Goal: Task Accomplishment & Management: Use online tool/utility

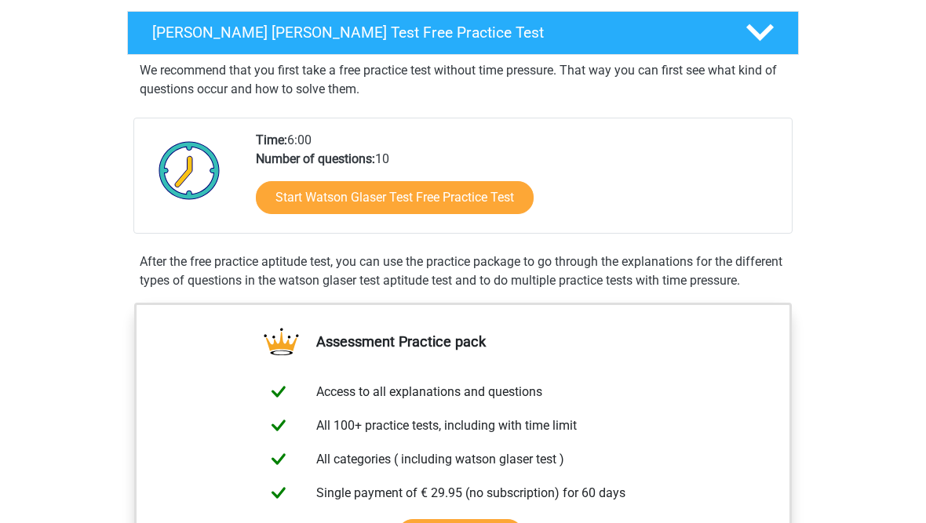
scroll to position [246, 0]
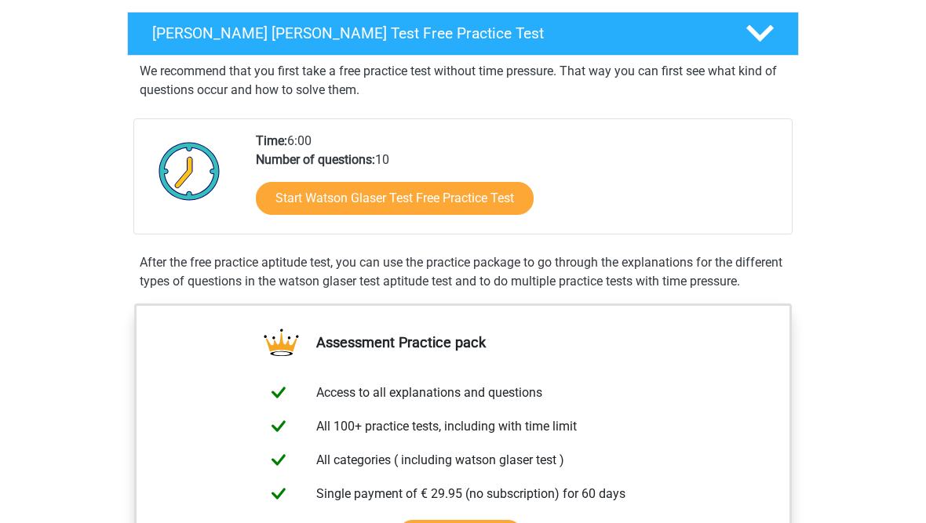
click at [486, 194] on link "Start Watson Glaser Test Free Practice Test" at bounding box center [395, 198] width 278 height 33
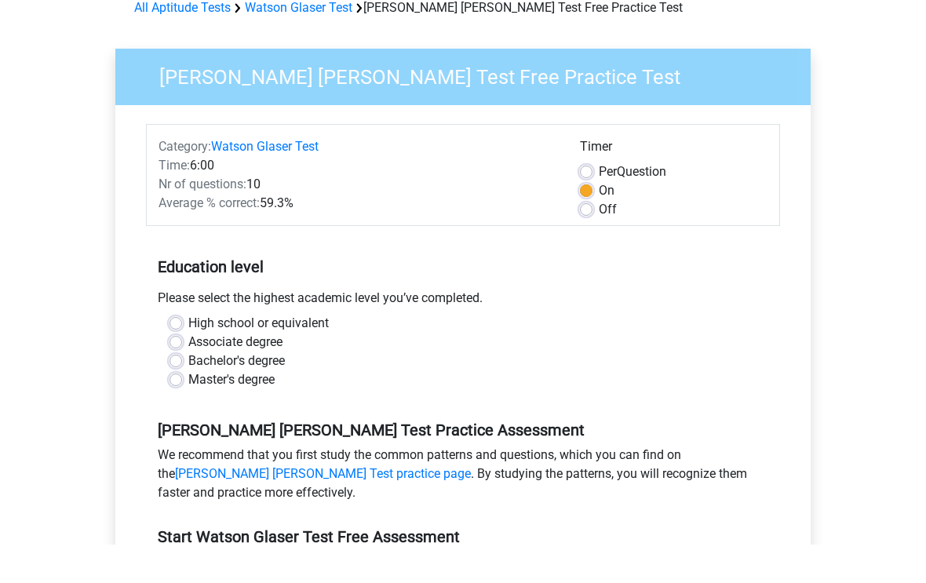
scroll to position [42, 0]
click at [326, 351] on label "High school or equivalent" at bounding box center [258, 360] width 140 height 19
click at [182, 351] on input "High school or equivalent" at bounding box center [175, 359] width 13 height 16
radio input "true"
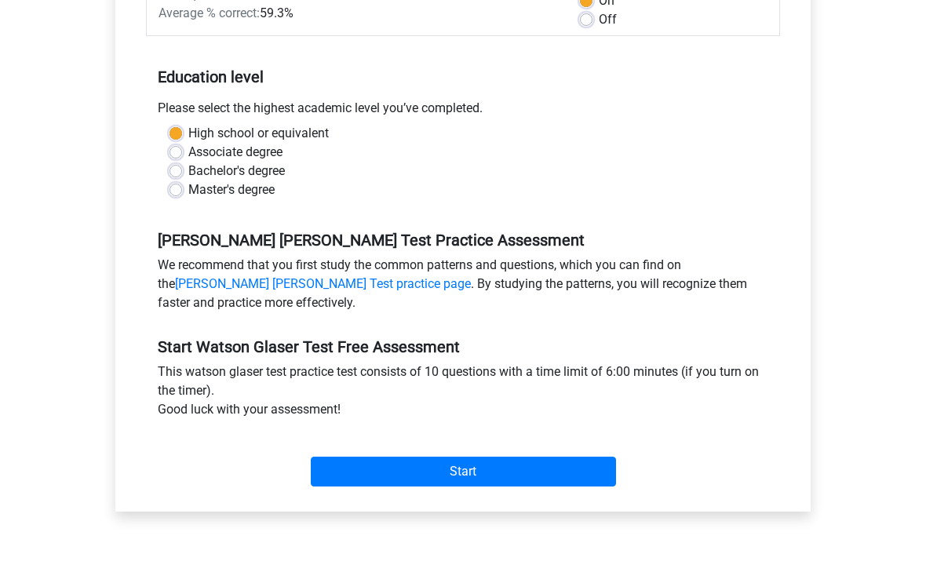
scroll to position [236, 0]
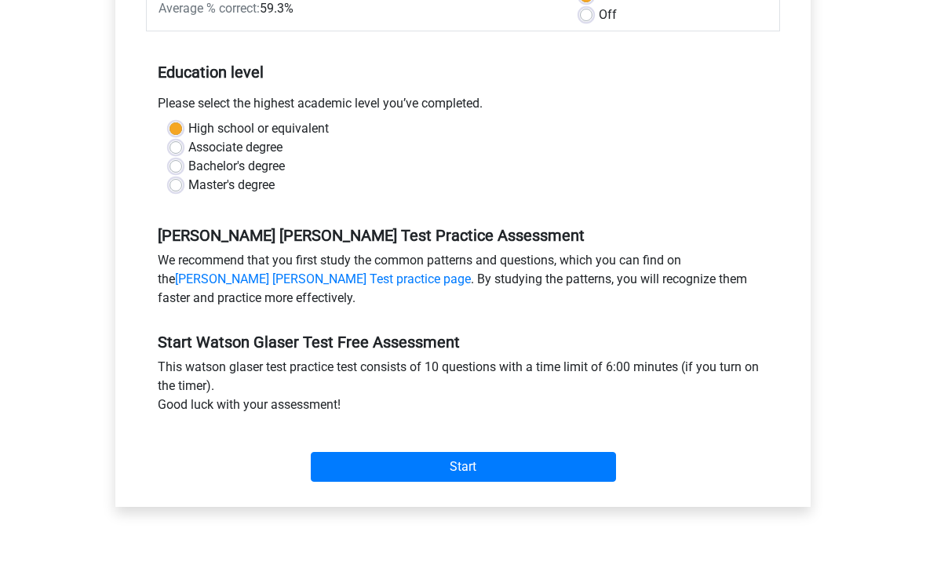
click at [543, 490] on input "Start" at bounding box center [463, 505] width 305 height 30
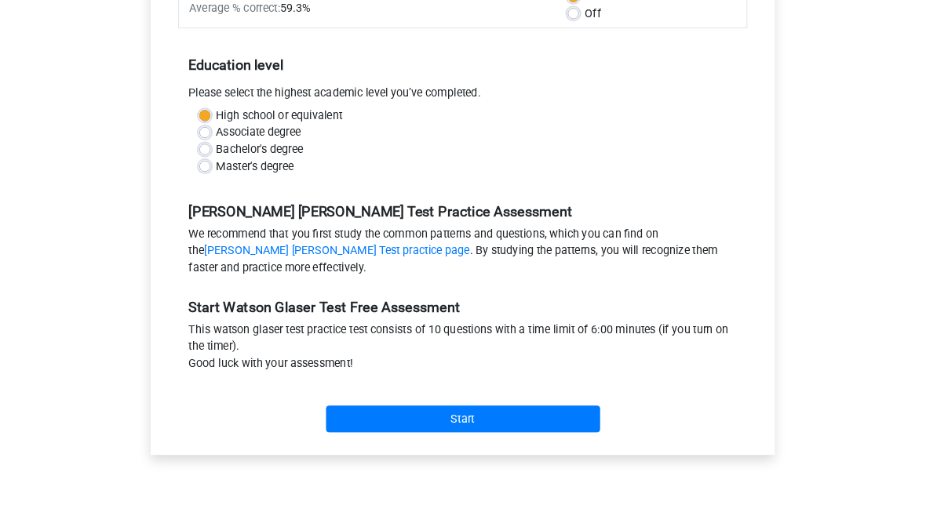
scroll to position [296, 0]
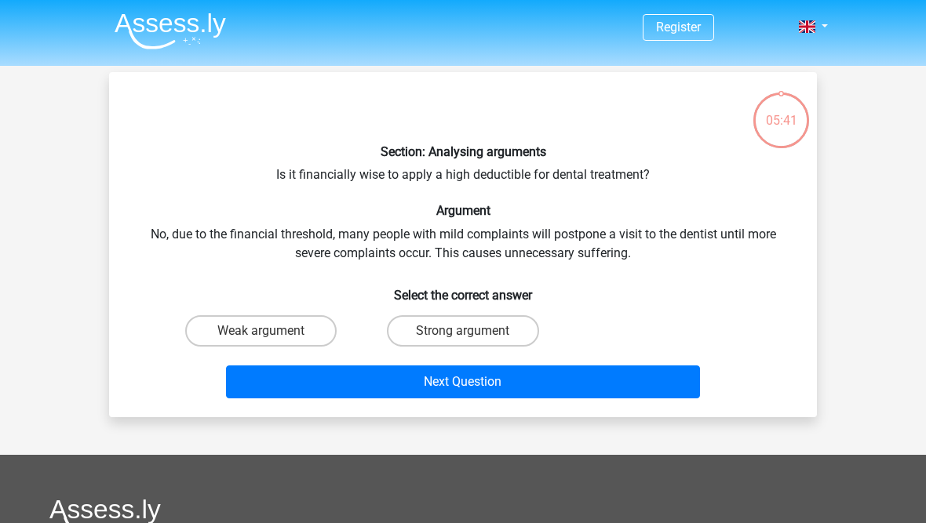
click at [493, 336] on label "Strong argument" at bounding box center [462, 330] width 151 height 31
click at [473, 336] on input "Strong argument" at bounding box center [468, 336] width 10 height 10
radio input "true"
click at [534, 383] on button "Next Question" at bounding box center [463, 382] width 475 height 33
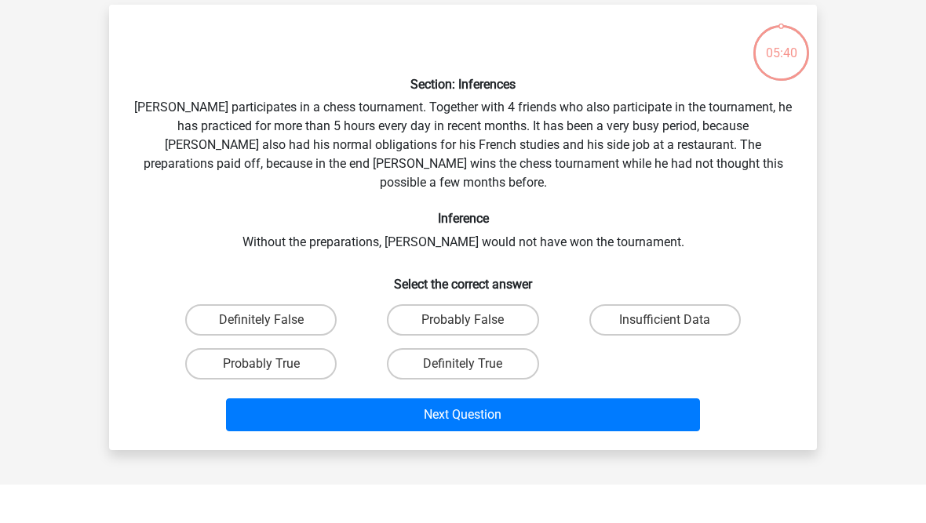
scroll to position [34, 0]
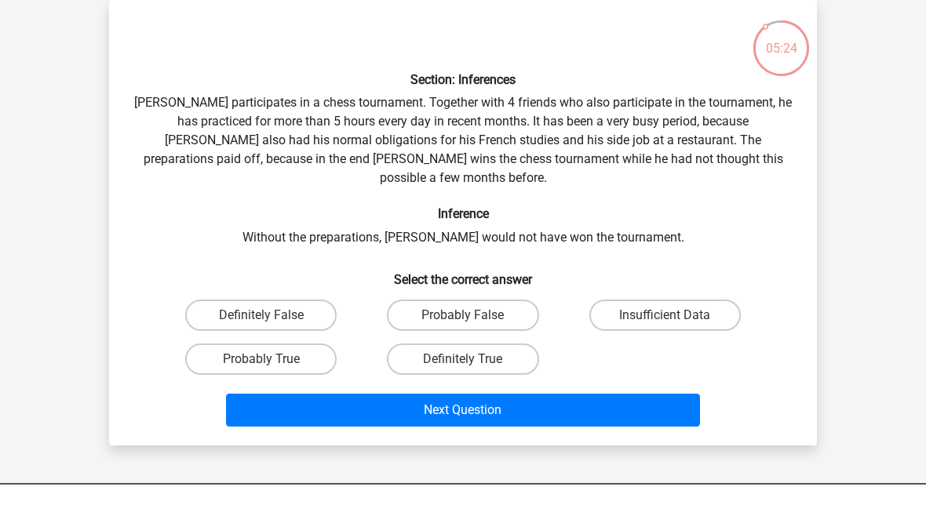
click at [314, 382] on label "Probably True" at bounding box center [260, 397] width 151 height 31
click at [271, 398] on input "Probably True" at bounding box center [266, 403] width 10 height 10
radio input "true"
click at [598, 432] on button "Next Question" at bounding box center [463, 448] width 475 height 33
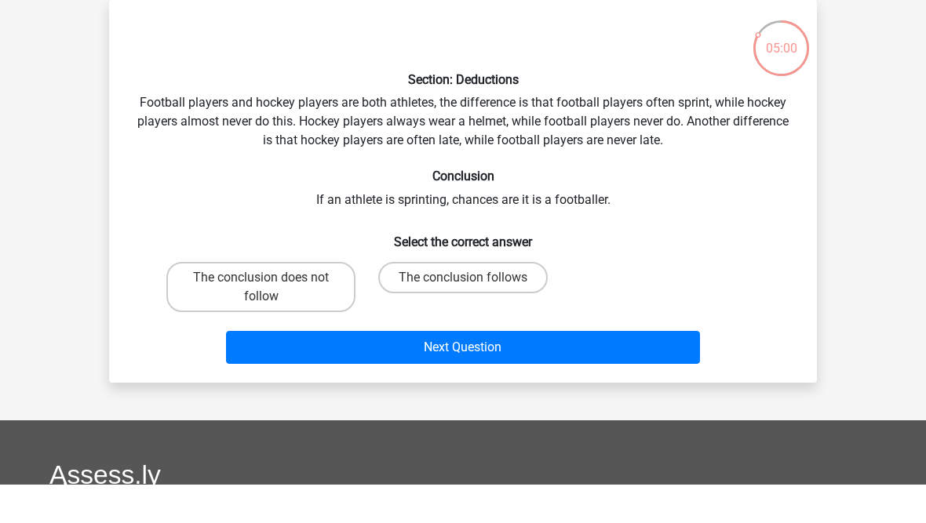
click at [286, 300] on label "The conclusion does not follow" at bounding box center [260, 325] width 189 height 50
click at [271, 316] on input "The conclusion does not follow" at bounding box center [266, 321] width 10 height 10
radio input "true"
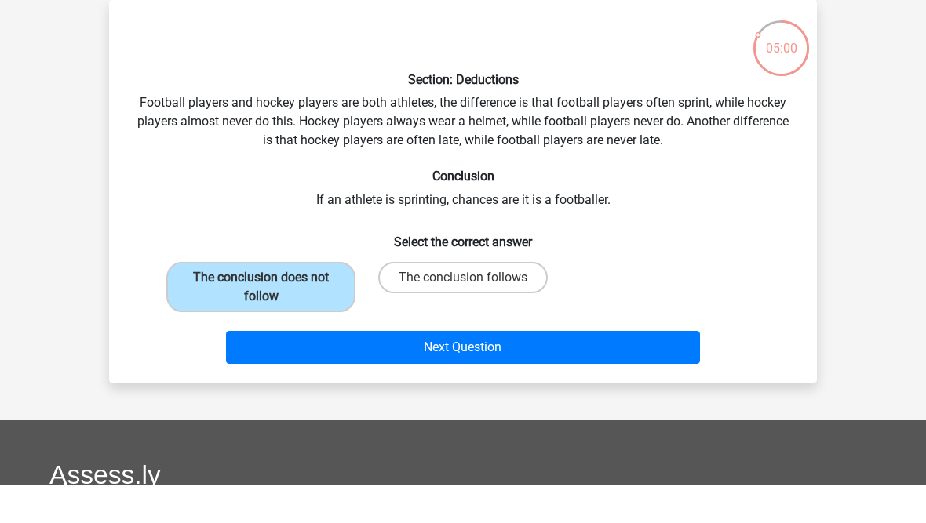
click at [441, 369] on button "Next Question" at bounding box center [463, 385] width 475 height 33
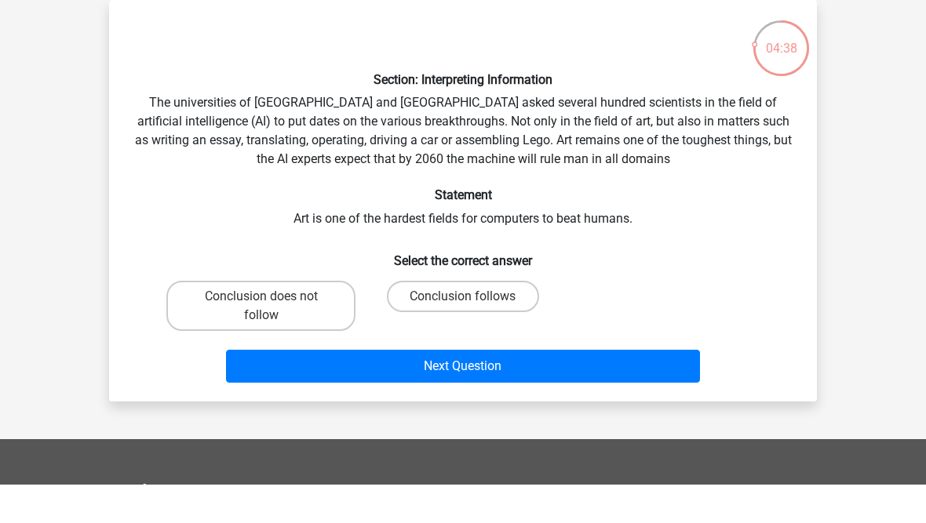
click at [508, 319] on label "Conclusion follows" at bounding box center [462, 334] width 151 height 31
click at [473, 335] on input "Conclusion follows" at bounding box center [468, 340] width 10 height 10
radio input "true"
click at [595, 388] on button "Next Question" at bounding box center [463, 404] width 475 height 33
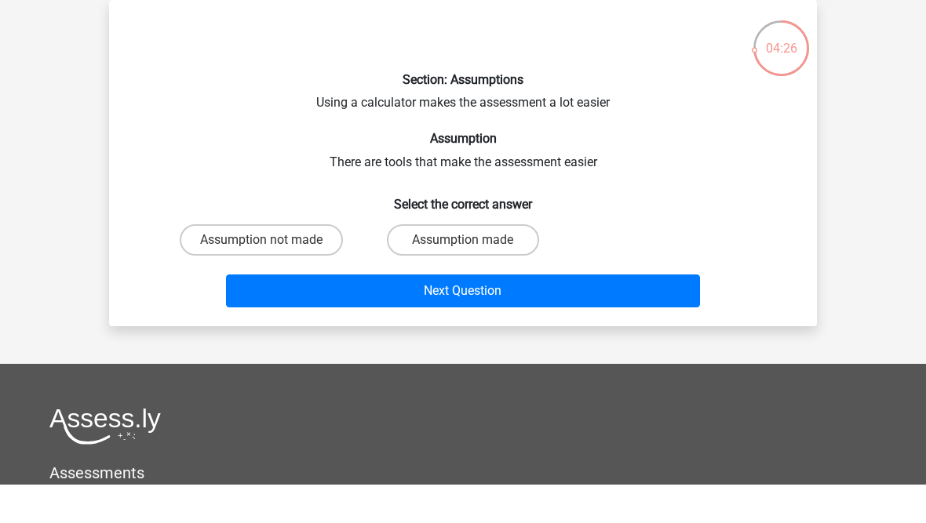
click at [514, 263] on label "Assumption made" at bounding box center [462, 278] width 151 height 31
click at [473, 278] on input "Assumption made" at bounding box center [468, 283] width 10 height 10
radio input "true"
click at [602, 313] on button "Next Question" at bounding box center [463, 329] width 475 height 33
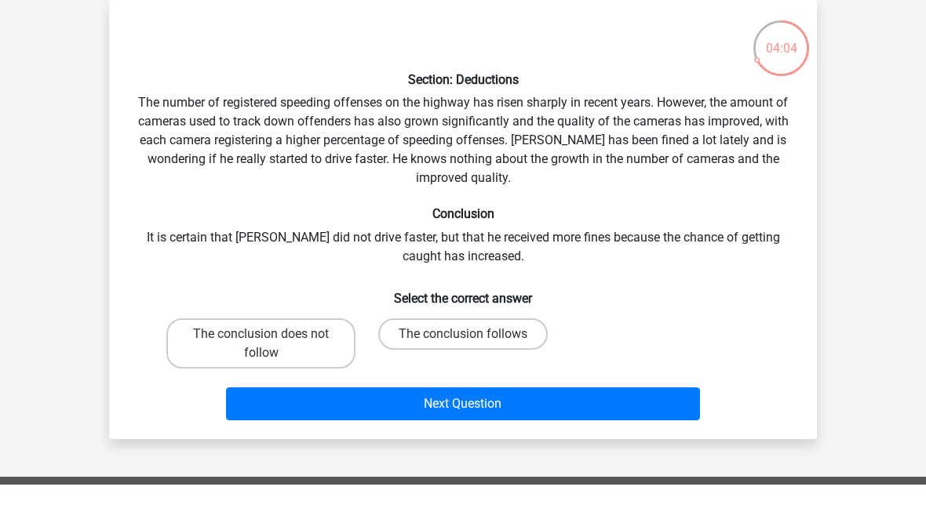
click at [286, 367] on label "The conclusion does not follow" at bounding box center [260, 382] width 189 height 50
click at [271, 373] on input "The conclusion does not follow" at bounding box center [266, 378] width 10 height 10
radio input "true"
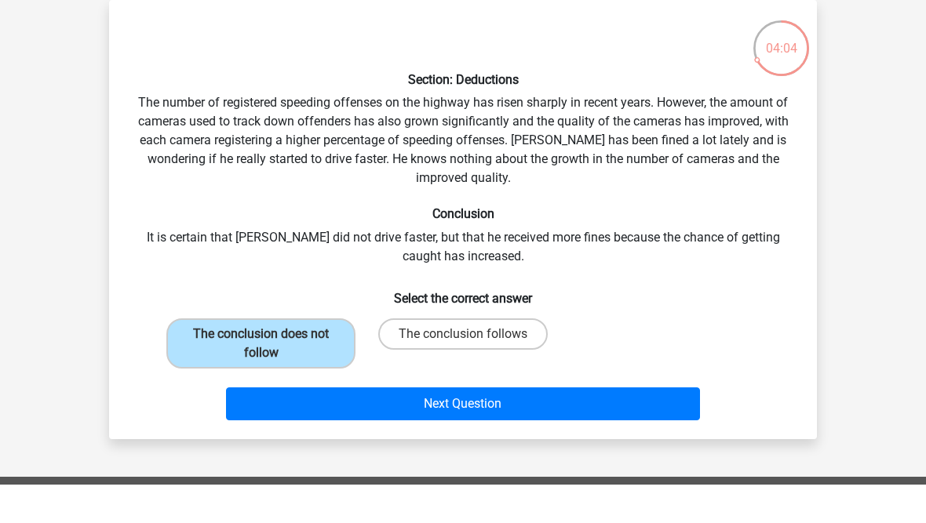
click at [346, 426] on button "Next Question" at bounding box center [463, 442] width 475 height 33
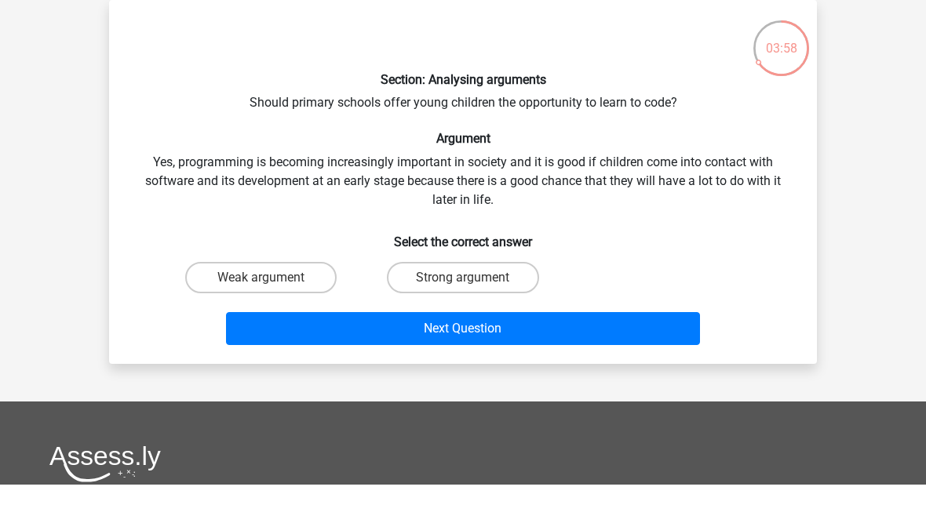
click at [472, 300] on label "Strong argument" at bounding box center [462, 315] width 151 height 31
click at [472, 316] on input "Strong argument" at bounding box center [468, 321] width 10 height 10
radio input "true"
click at [457, 351] on button "Next Question" at bounding box center [463, 367] width 475 height 33
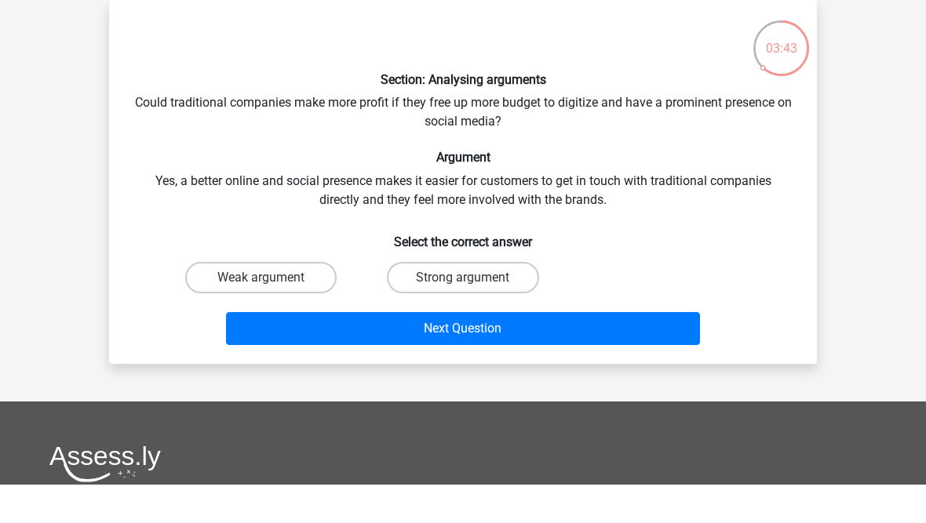
click at [292, 300] on label "Weak argument" at bounding box center [260, 315] width 151 height 31
click at [271, 316] on input "Weak argument" at bounding box center [266, 321] width 10 height 10
radio input "true"
click at [326, 351] on button "Next Question" at bounding box center [463, 367] width 475 height 33
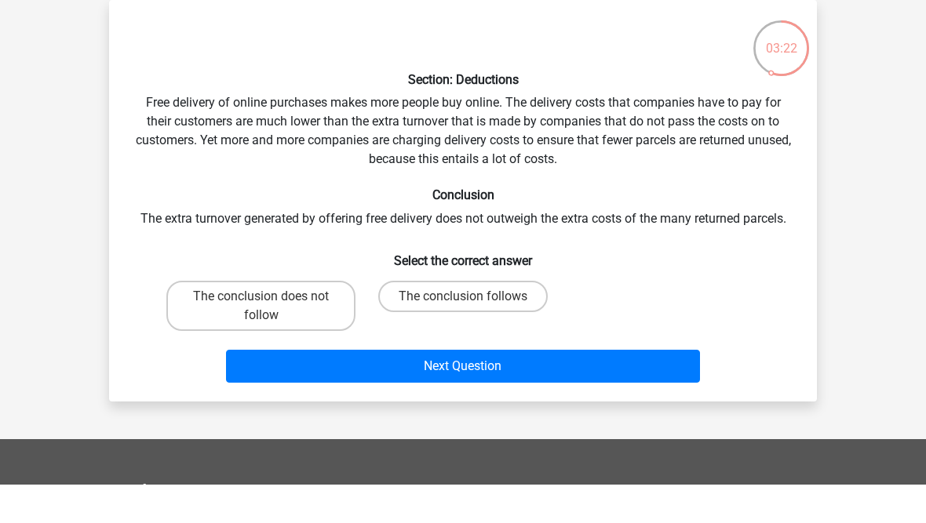
click at [304, 319] on label "The conclusion does not follow" at bounding box center [260, 344] width 189 height 50
click at [271, 335] on input "The conclusion does not follow" at bounding box center [266, 340] width 10 height 10
radio input "true"
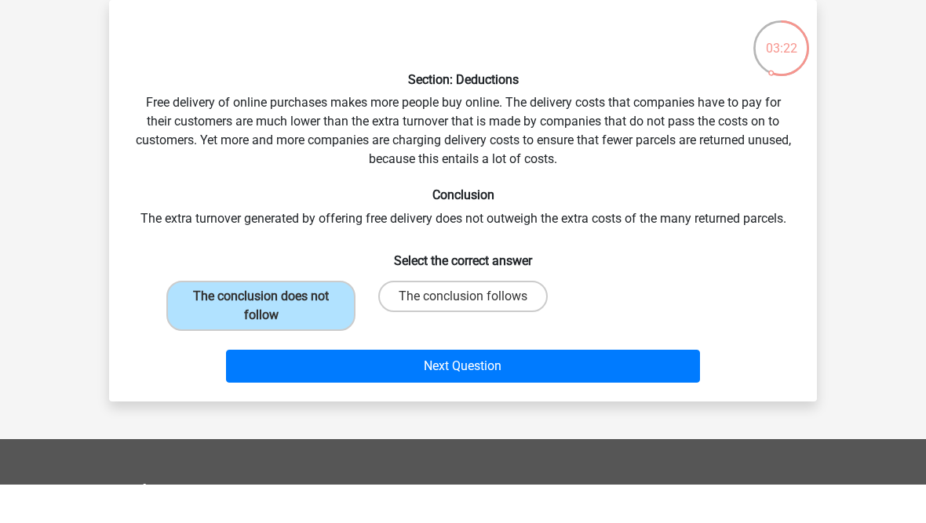
click at [358, 388] on button "Next Question" at bounding box center [463, 404] width 475 height 33
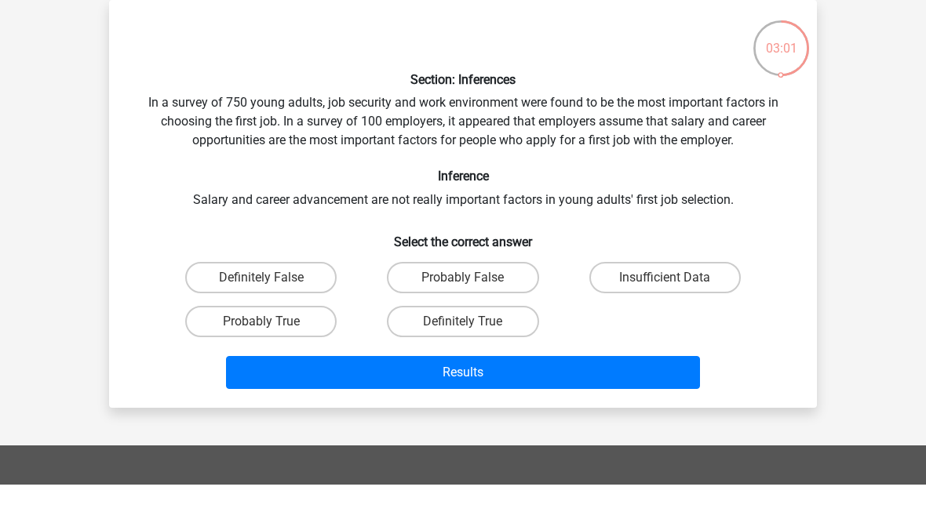
click at [511, 300] on label "Probably False" at bounding box center [462, 315] width 151 height 31
click at [473, 316] on input "Probably False" at bounding box center [468, 321] width 10 height 10
radio input "true"
click at [647, 300] on label "Insufficient Data" at bounding box center [664, 315] width 151 height 31
click at [664, 316] on input "Insufficient Data" at bounding box center [669, 321] width 10 height 10
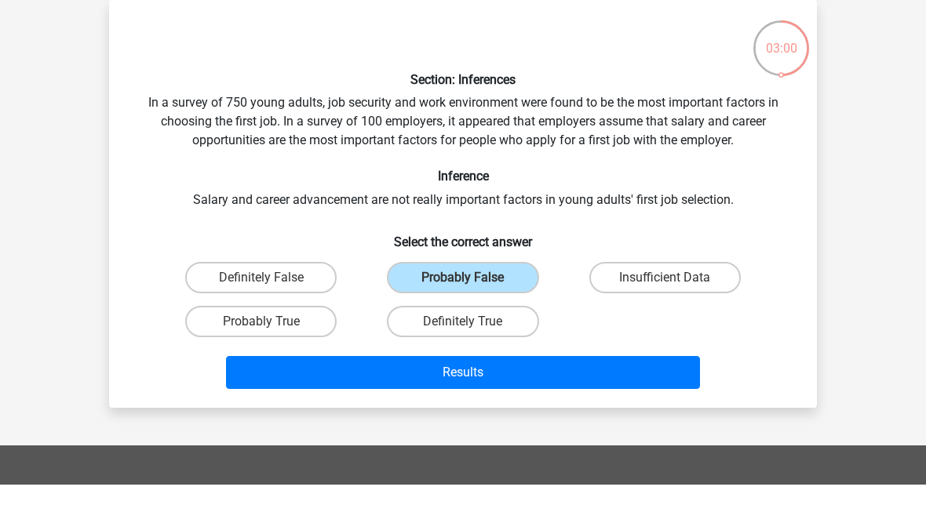
radio input "true"
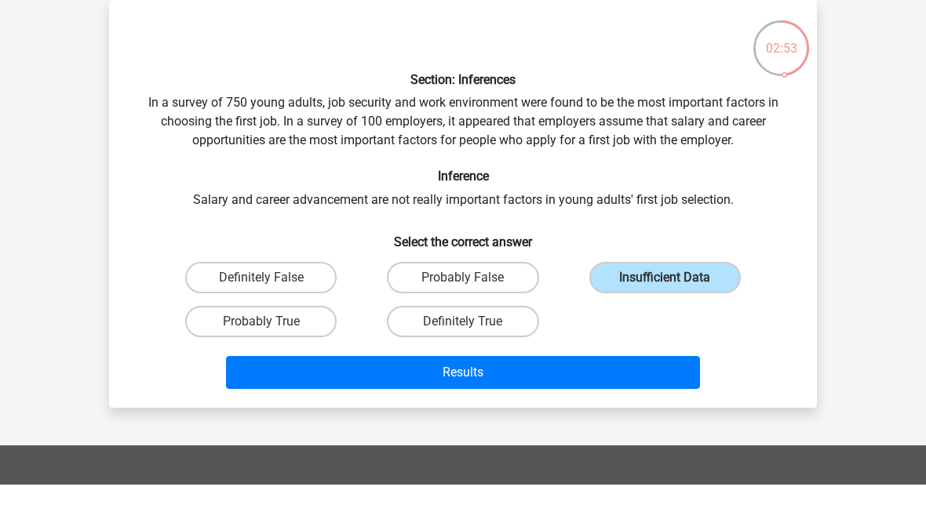
click at [515, 300] on label "Probably False" at bounding box center [462, 315] width 151 height 31
click at [473, 316] on input "Probably False" at bounding box center [468, 321] width 10 height 10
radio input "true"
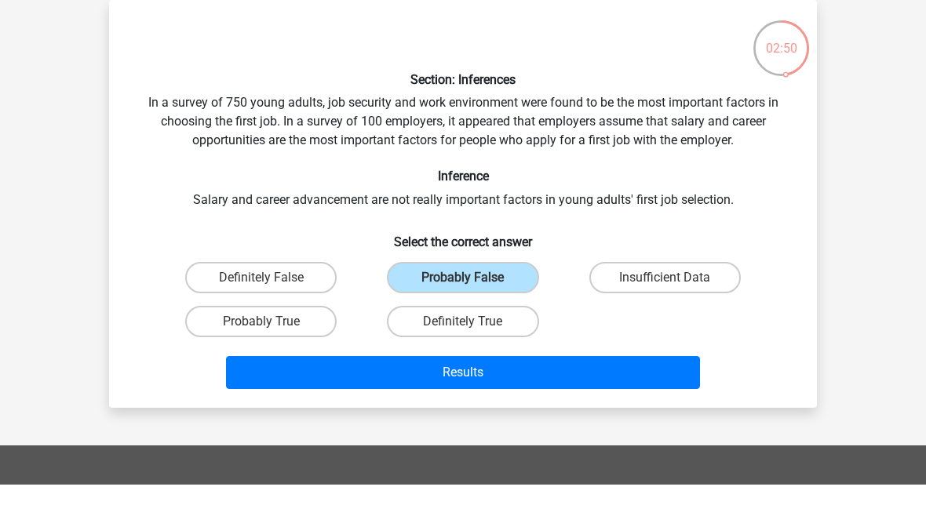
click at [325, 344] on label "Probably True" at bounding box center [260, 359] width 151 height 31
click at [271, 360] on input "Probably True" at bounding box center [266, 365] width 10 height 10
radio input "true"
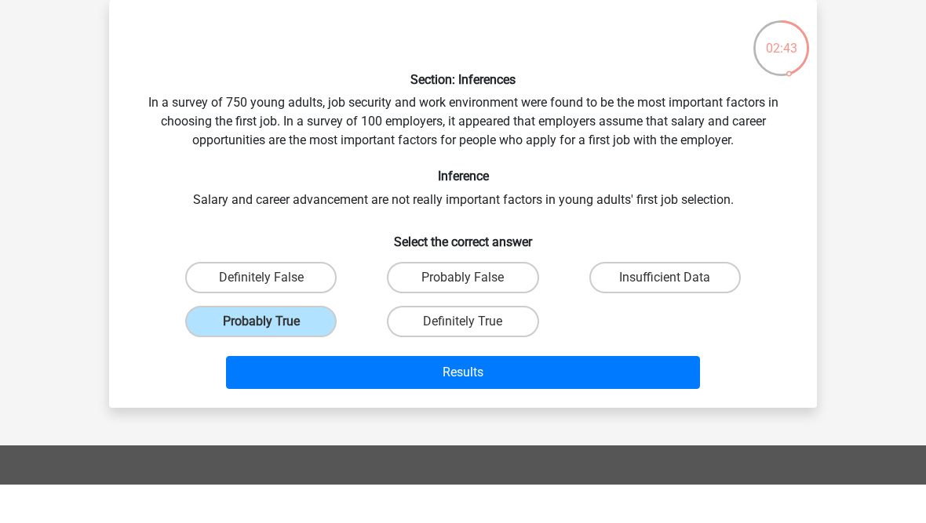
click at [509, 395] on button "Results" at bounding box center [463, 411] width 475 height 33
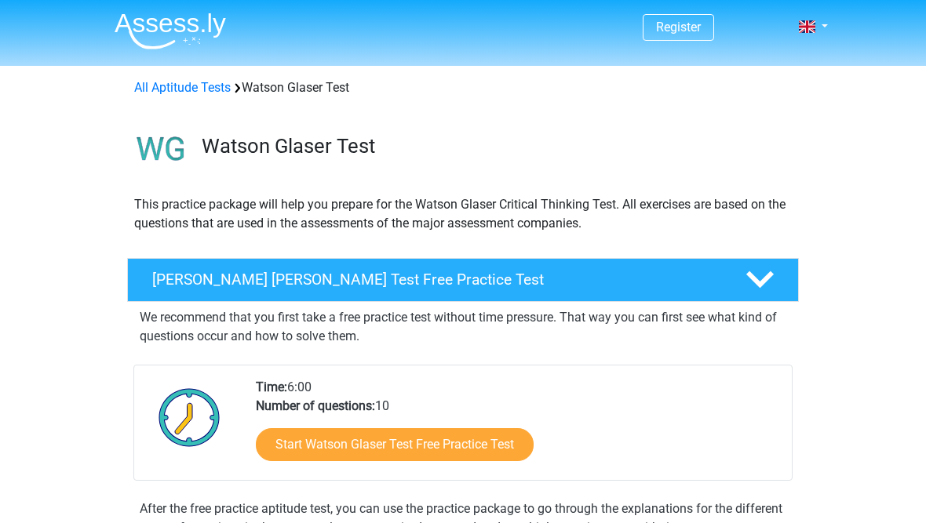
scroll to position [246, 0]
